Goal: Find specific fact: Find specific fact

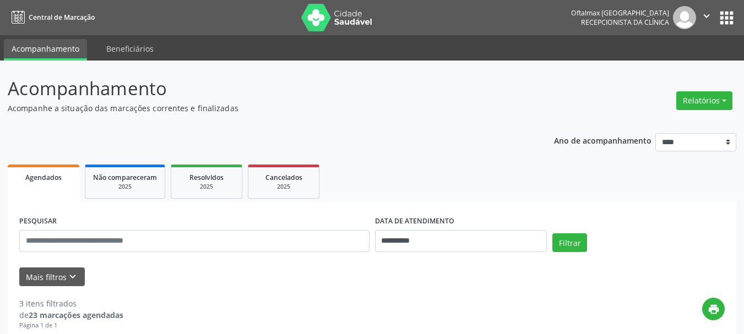
scroll to position [110, 0]
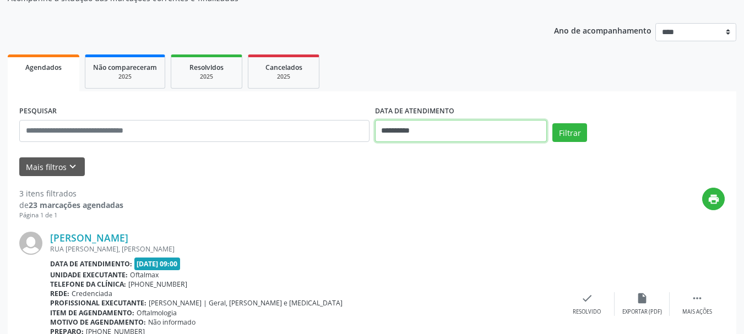
click at [484, 134] on input "**********" at bounding box center [461, 131] width 172 height 22
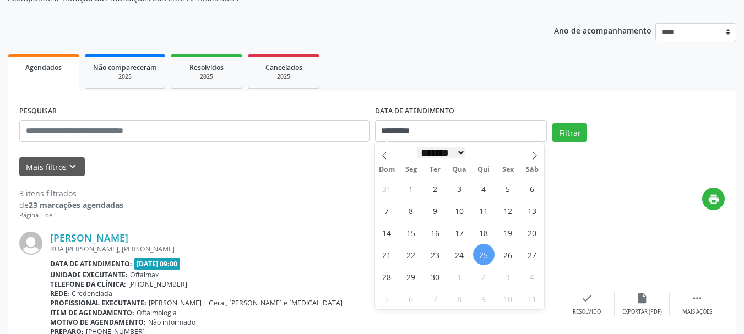
click at [466, 155] on select "******* ********* ***** ***** **** ***** ***** ****** ******** ******* ********…" at bounding box center [441, 153] width 48 height 12
select select "*"
click at [417, 147] on select "******* ********* ***** ***** **** ***** ***** ****** ******** ******* ********…" at bounding box center [441, 153] width 48 height 12
click at [459, 192] on span "1" at bounding box center [459, 188] width 21 height 21
type input "**********"
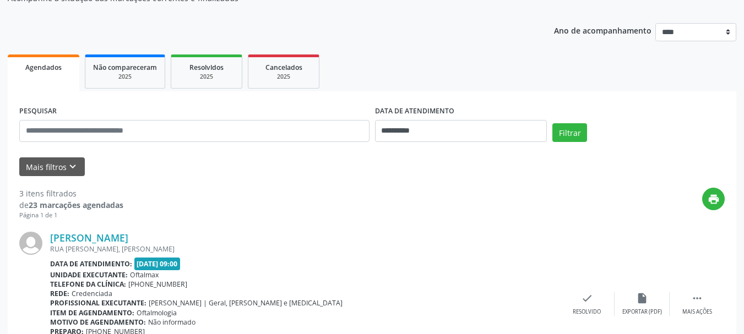
click at [591, 136] on div "Filtrar" at bounding box center [638, 136] width 178 height 26
click at [569, 135] on button "Filtrar" at bounding box center [569, 132] width 35 height 19
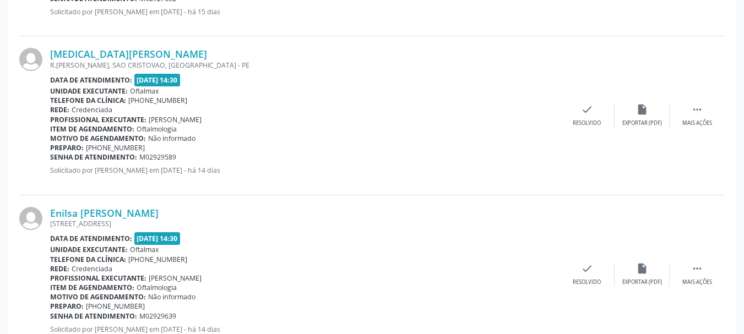
scroll to position [1611, 0]
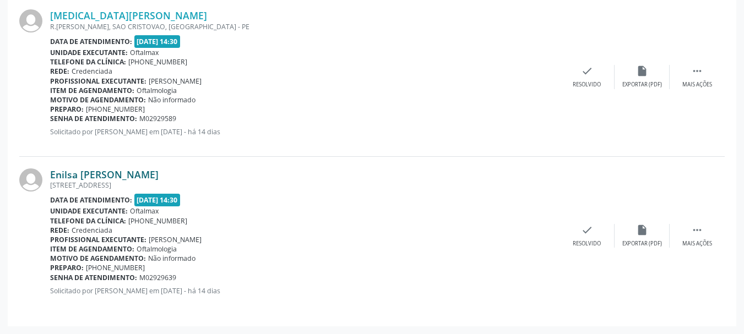
click at [136, 171] on link "Enilsa [PERSON_NAME]" at bounding box center [104, 174] width 108 height 12
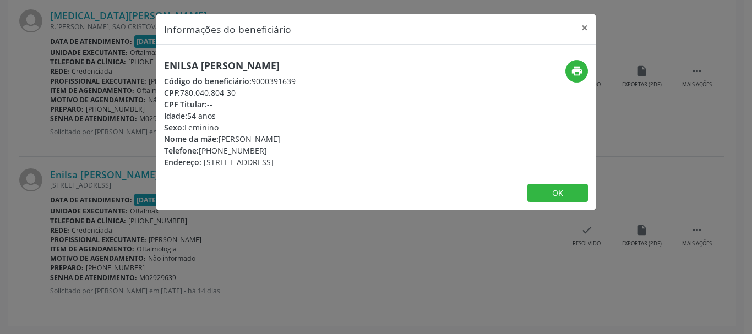
drag, startPoint x: 182, startPoint y: 90, endPoint x: 256, endPoint y: 118, distance: 78.9
click at [250, 98] on div "Enilsa [PERSON_NAME] Código do beneficiário: 9000391639 CPF: 780.040.804-30 CPF…" at bounding box center [230, 114] width 132 height 108
copy div "780.040.804-30 CPF Titular: --"
drag, startPoint x: 259, startPoint y: 106, endPoint x: 242, endPoint y: 108, distance: 16.7
click at [258, 106] on div "CPF Titular: --" at bounding box center [230, 105] width 132 height 12
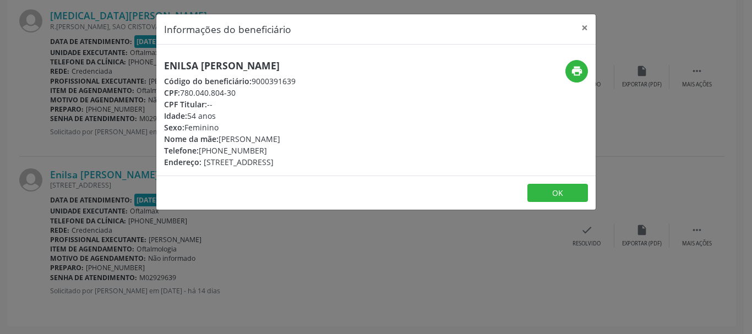
click at [199, 90] on div "CPF: 780.040.804-30" at bounding box center [230, 93] width 132 height 12
click at [191, 122] on div "Sexo: [GEOGRAPHIC_DATA]" at bounding box center [230, 128] width 132 height 12
drag, startPoint x: 181, startPoint y: 91, endPoint x: 237, endPoint y: 89, distance: 55.6
click at [237, 89] on div "CPF: 780.040.804-30" at bounding box center [230, 93] width 132 height 12
copy div "780.040.804-30"
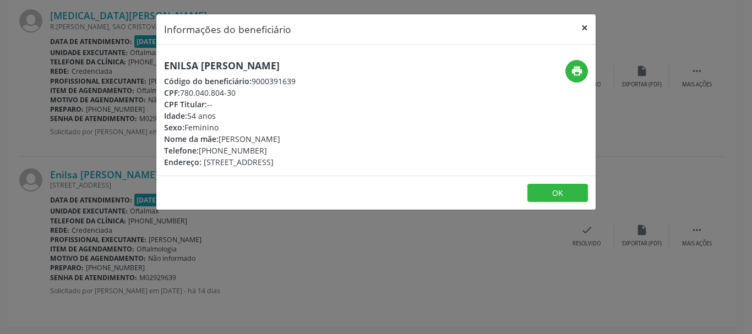
click at [586, 24] on button "×" at bounding box center [585, 27] width 22 height 27
